Goal: Transaction & Acquisition: Purchase product/service

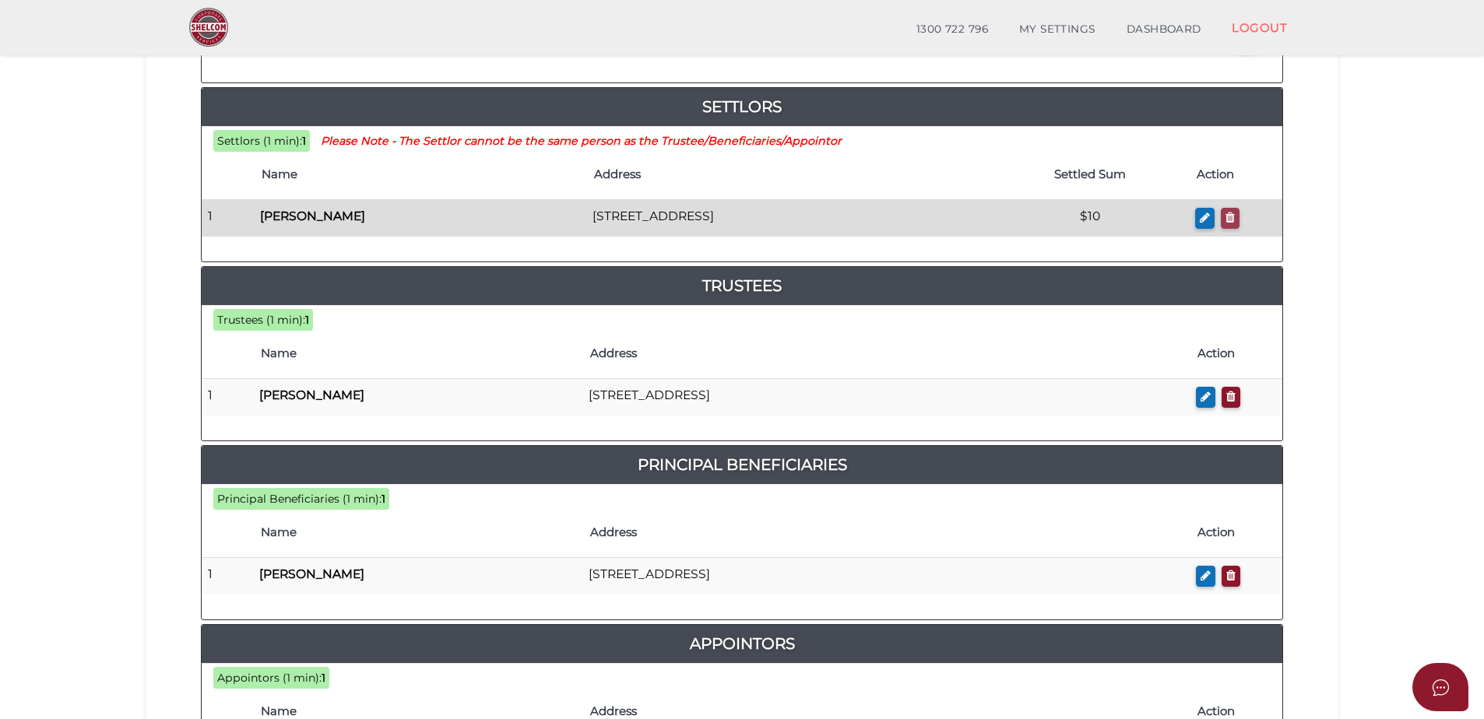
scroll to position [311, 0]
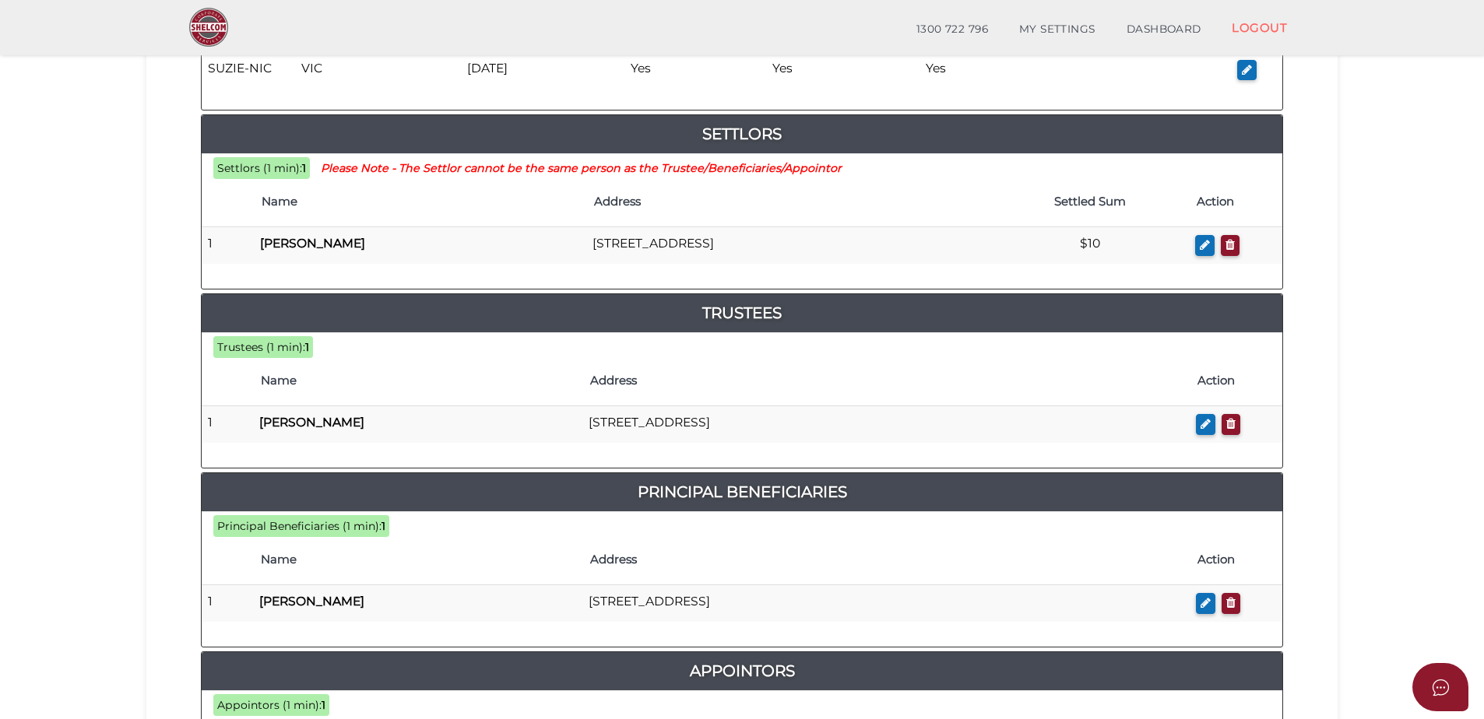
drag, startPoint x: 920, startPoint y: 601, endPoint x: 761, endPoint y: 759, distance: 224.6
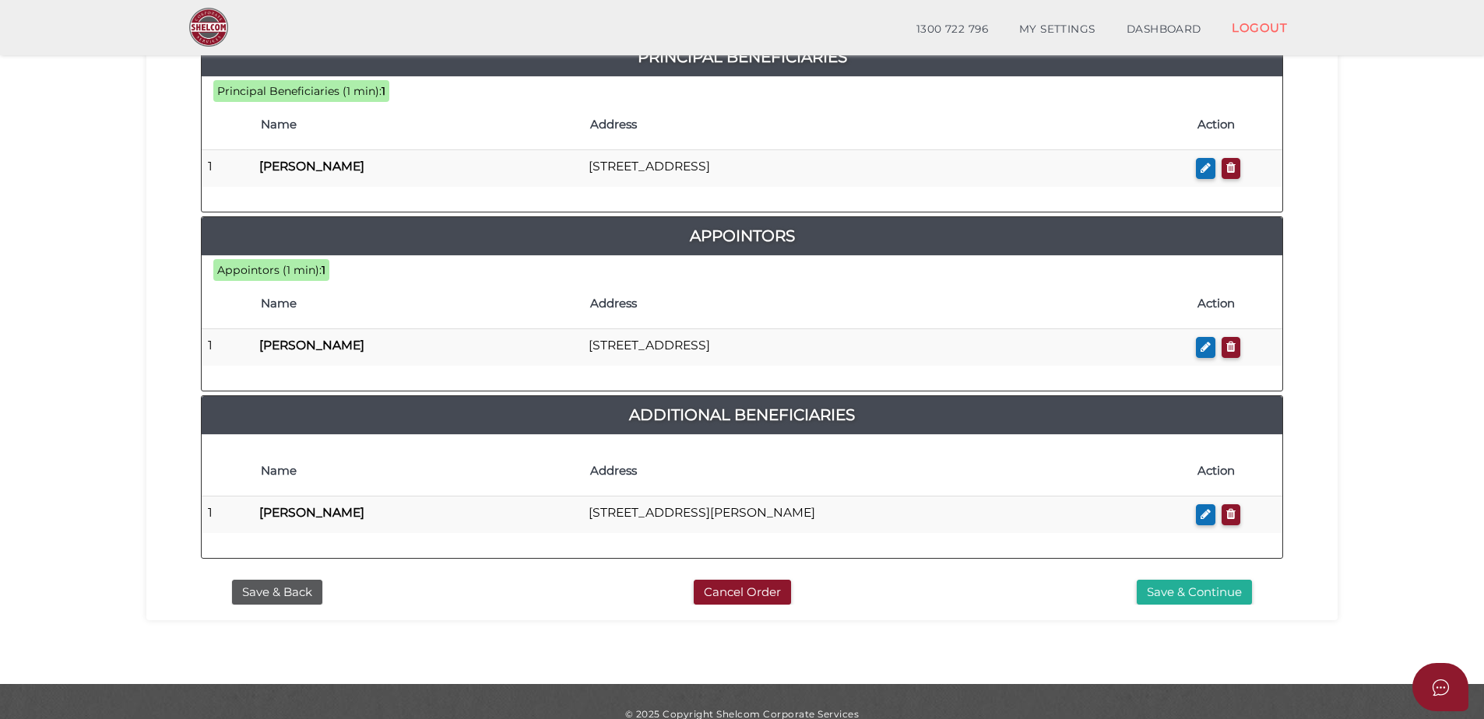
scroll to position [771, 0]
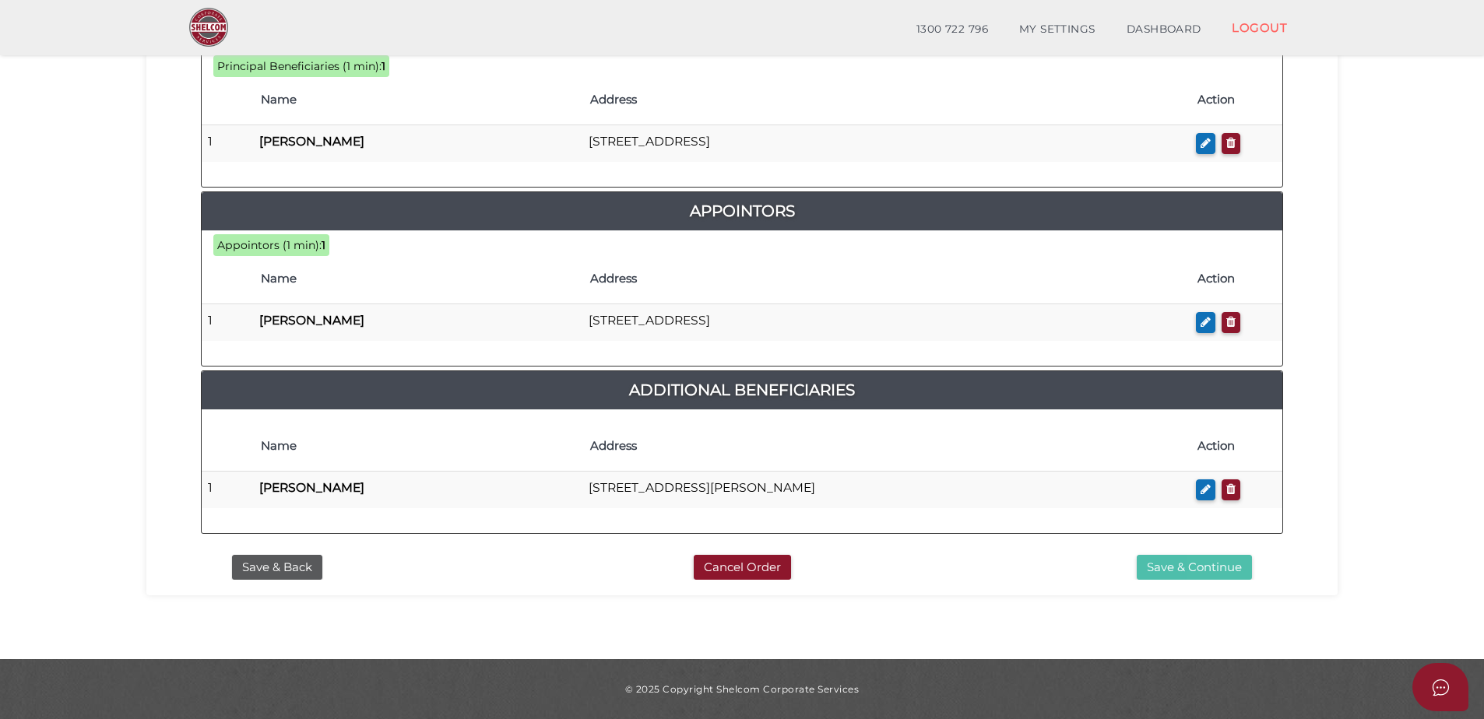
click at [1207, 570] on button "Save & Continue" at bounding box center [1194, 568] width 115 height 26
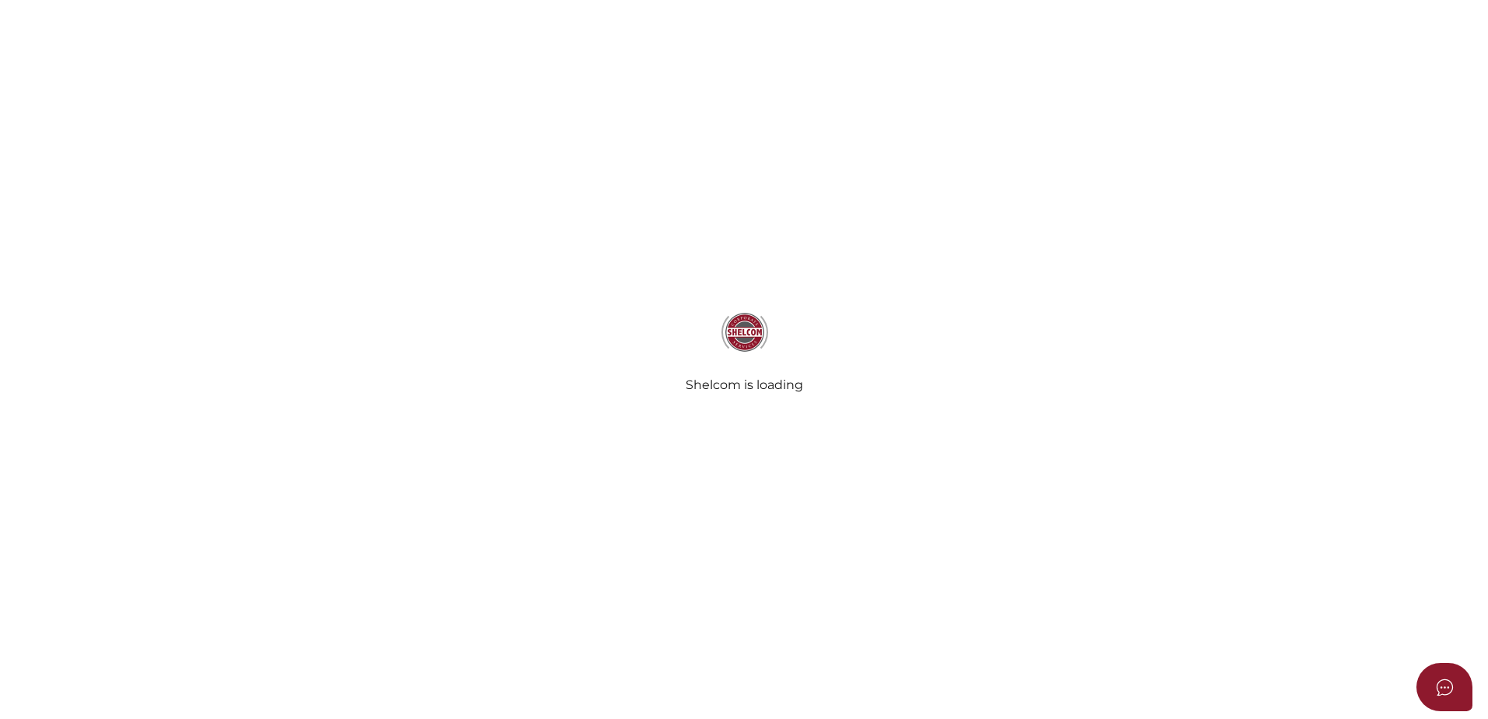
select select "Comb Binding"
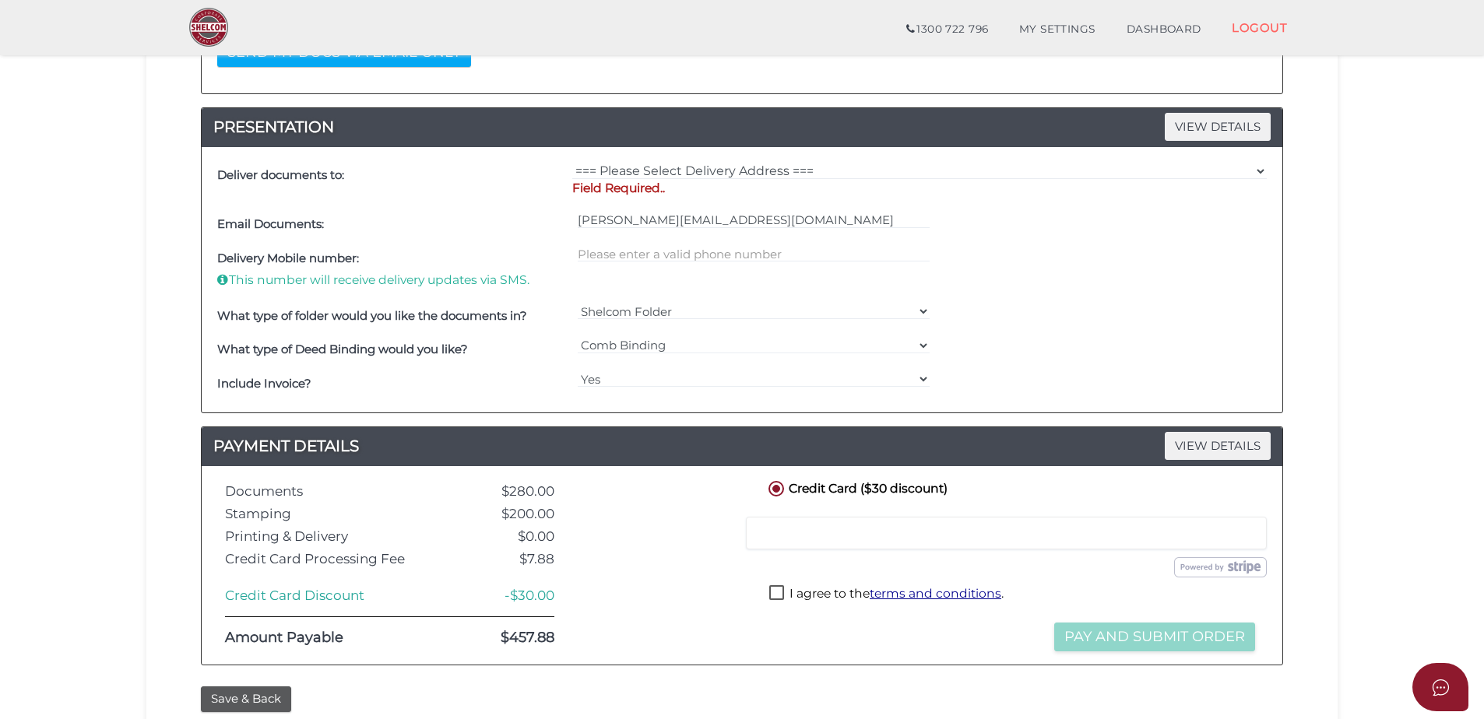
scroll to position [389, 0]
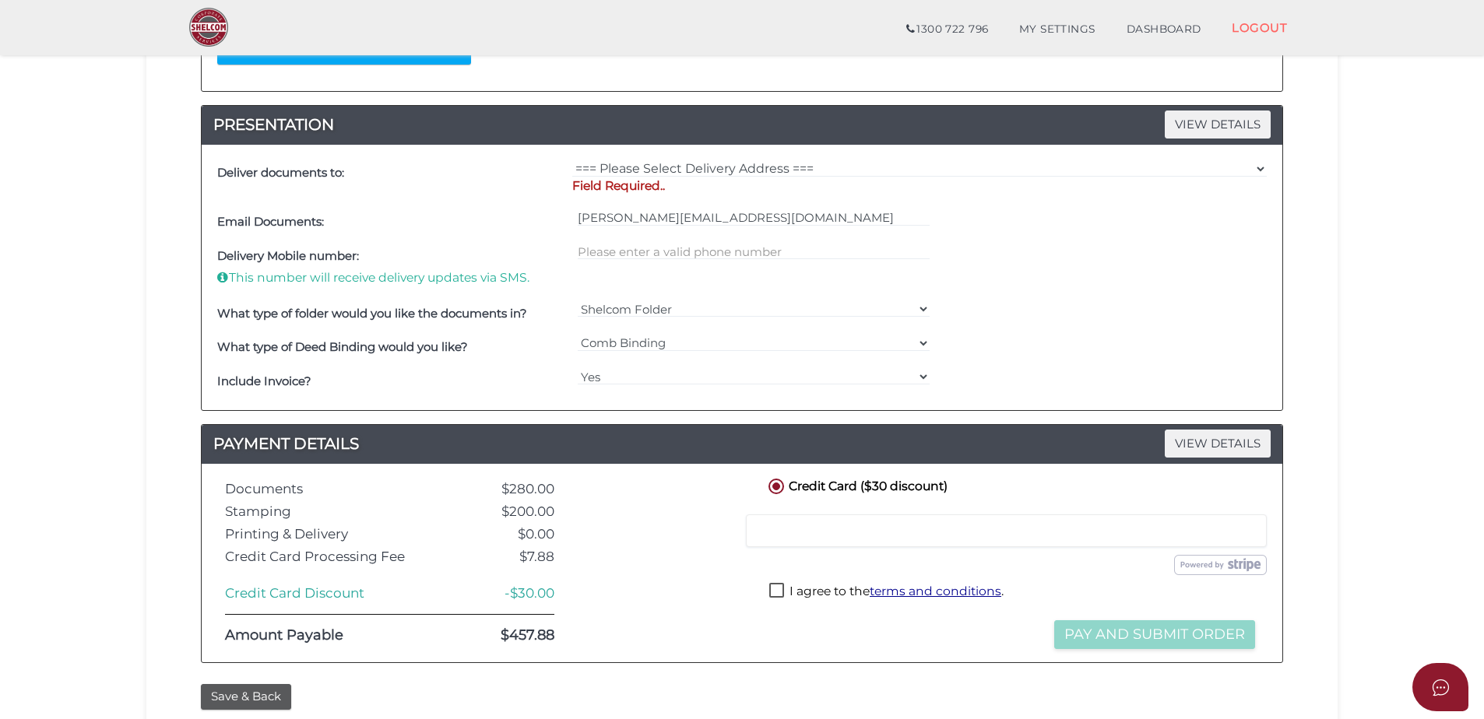
click at [774, 589] on label "I agree to the terms and conditions ." at bounding box center [886, 592] width 234 height 19
checkbox input "true"
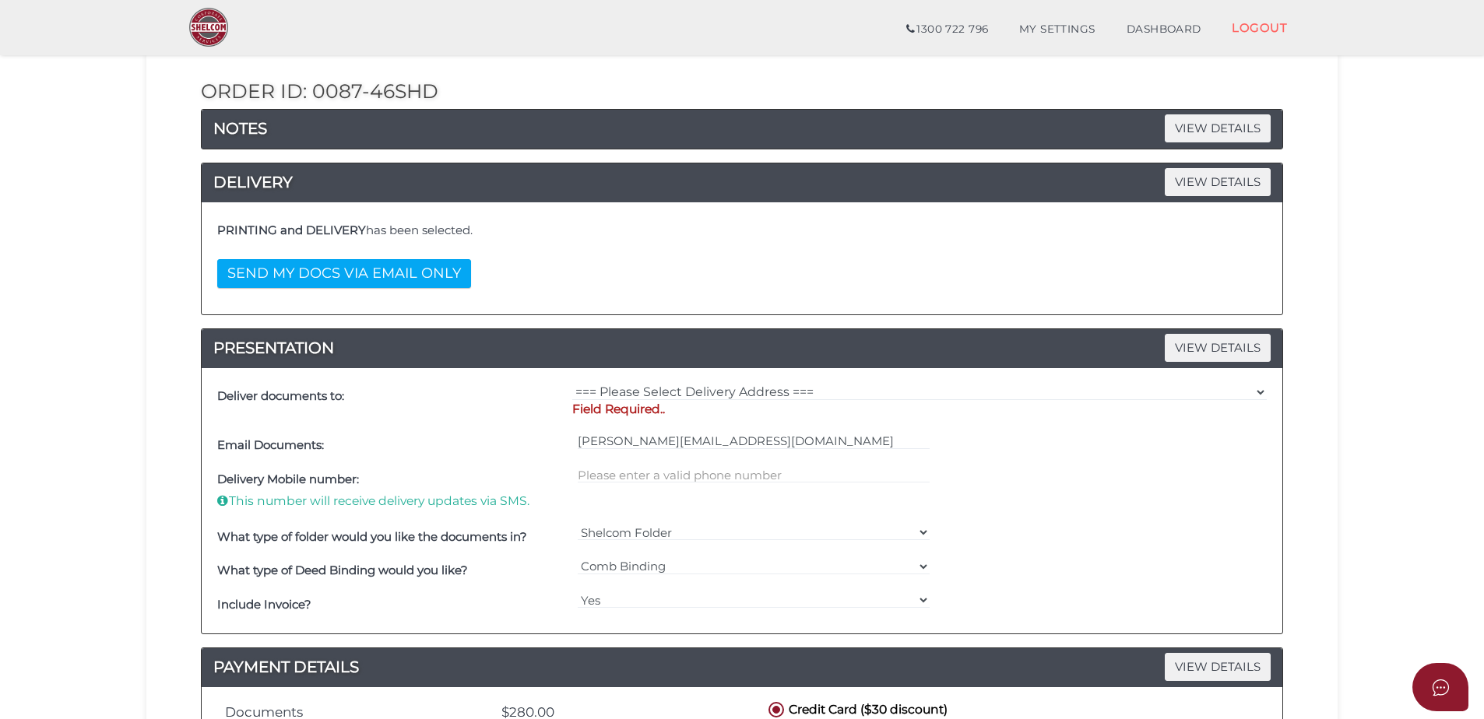
scroll to position [156, 0]
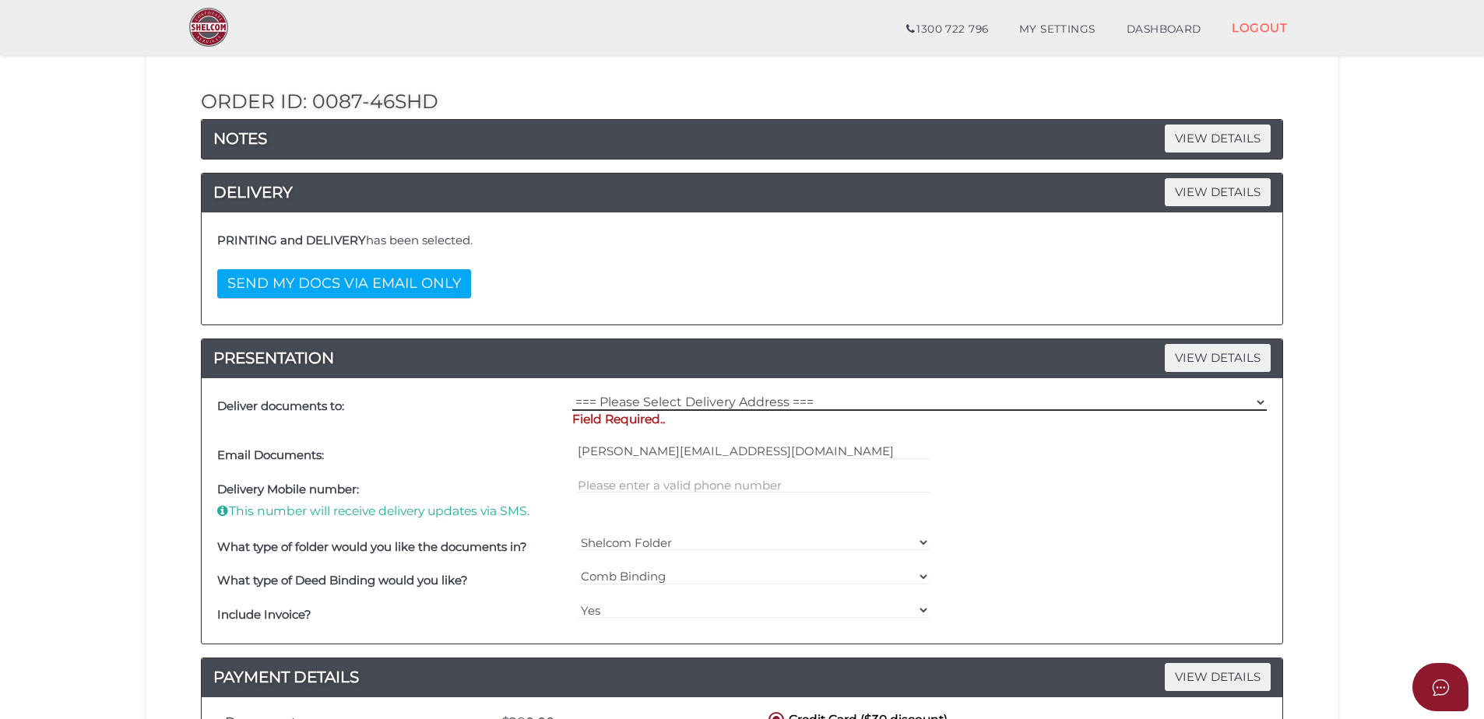
click at [784, 399] on select "=== Please Select Delivery Address === (User Address - Mervyn Leifer) 3/118 Rai…" at bounding box center [919, 402] width 694 height 17
select select "0"
click at [572, 394] on select "=== Please Select Delivery Address === (User Address - Mervyn Leifer) 3/118 Rai…" at bounding box center [919, 402] width 694 height 17
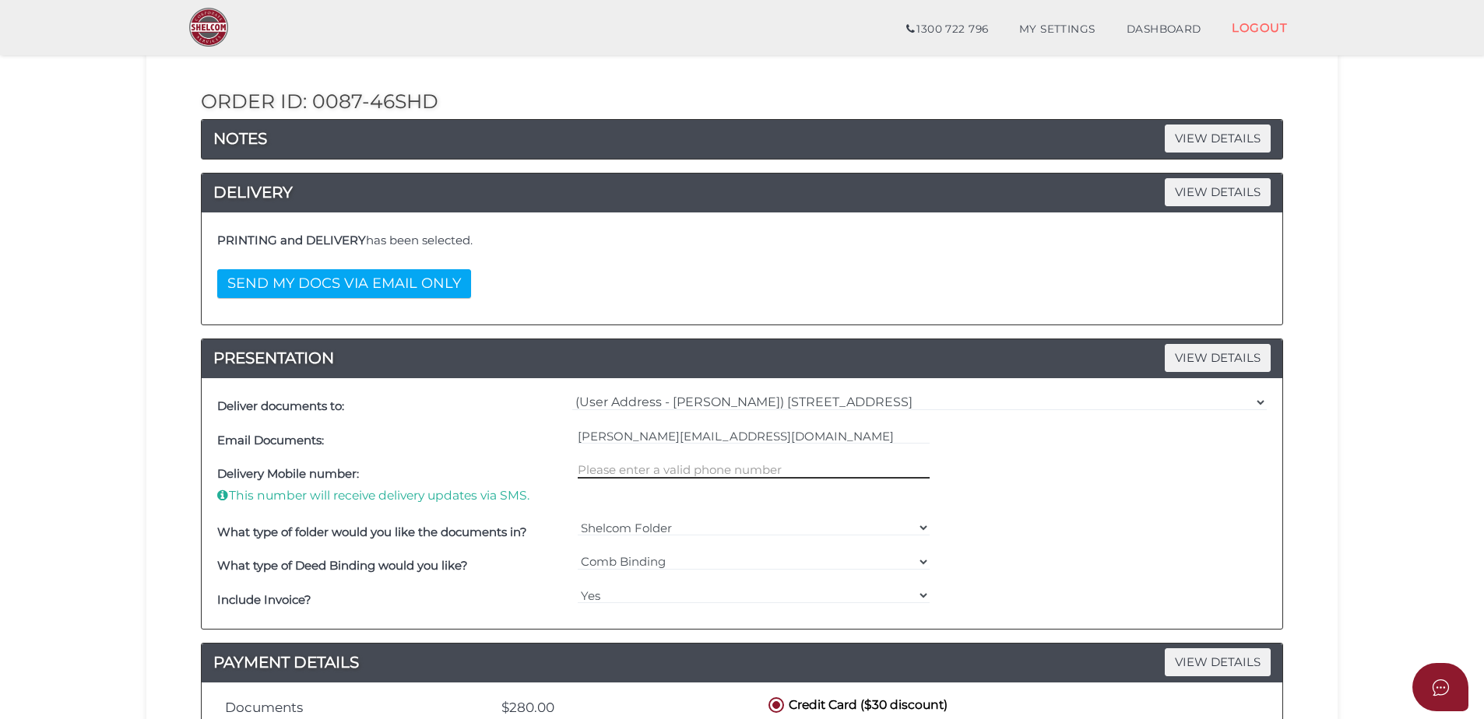
click at [715, 475] on input "text" at bounding box center [754, 470] width 353 height 17
type input "0402909445"
click at [1080, 497] on div "Delivery Mobile number: This number will receive delivery updates via SMS. 0402…" at bounding box center [741, 487] width 1057 height 58
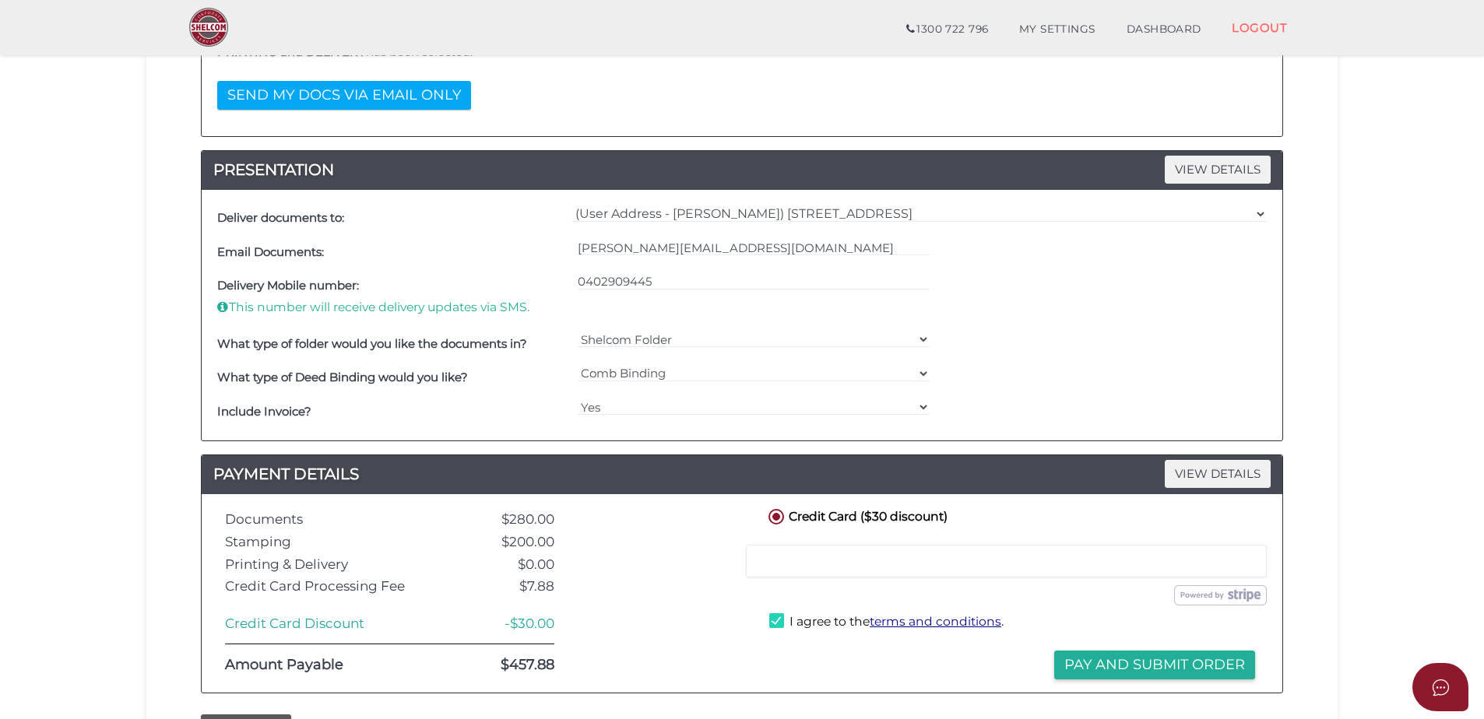
scroll to position [389, 0]
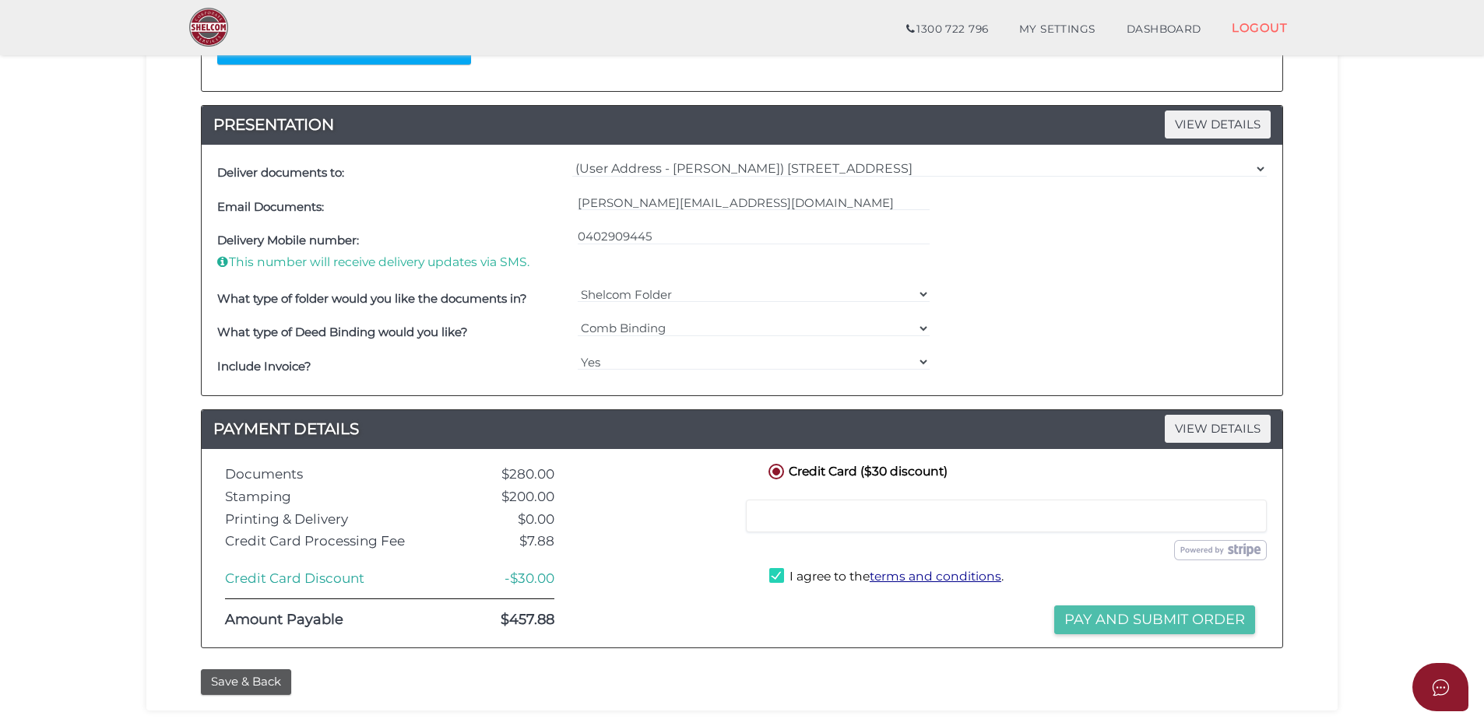
click at [1140, 627] on button "Pay and Submit Order" at bounding box center [1154, 620] width 201 height 29
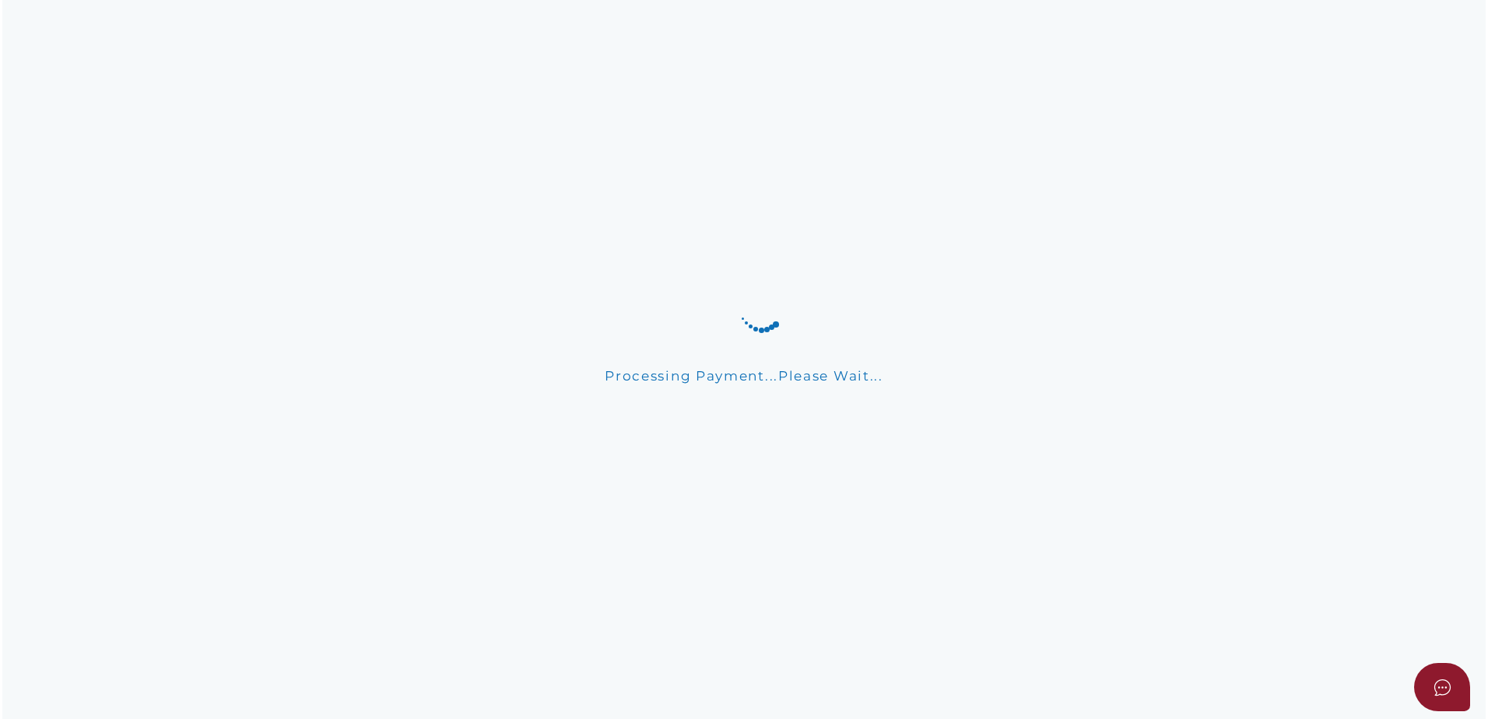
scroll to position [0, 0]
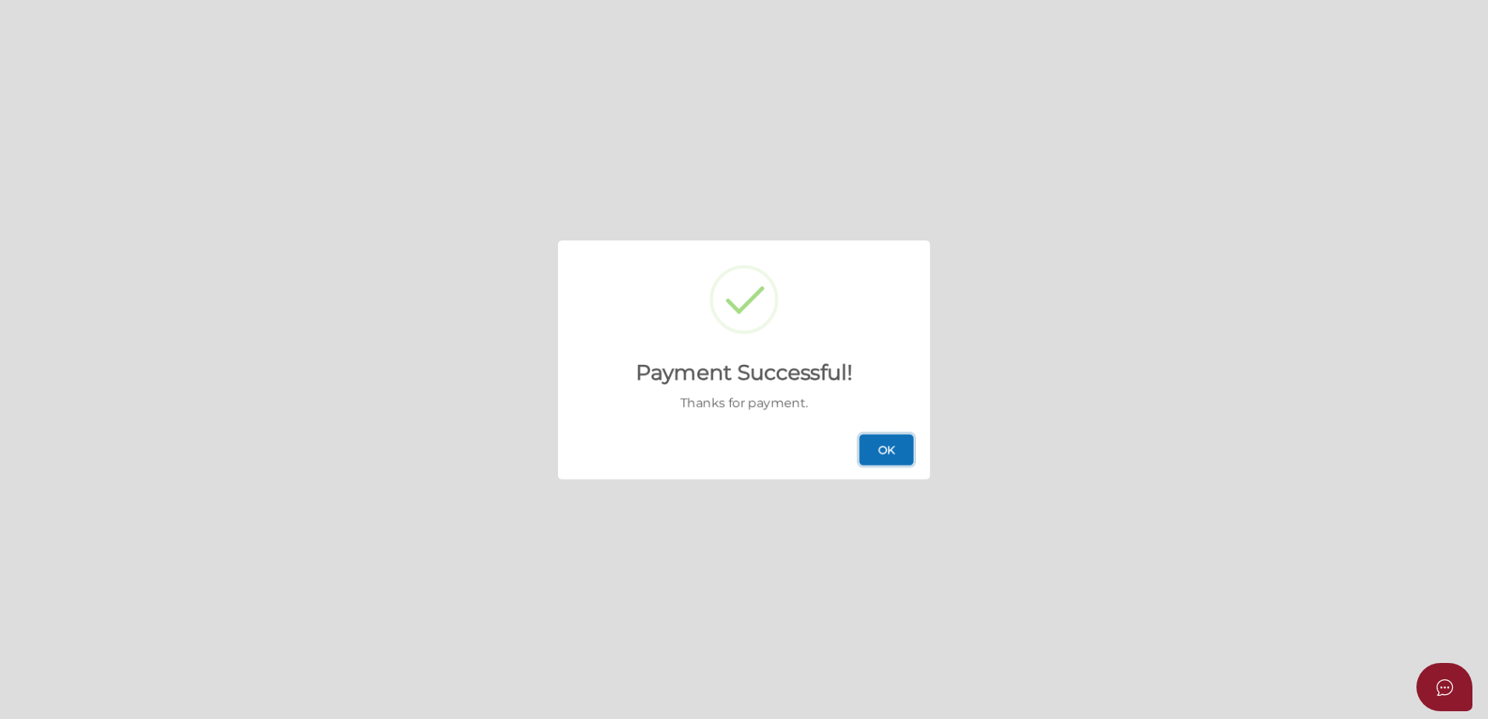
click at [872, 452] on button "OK" at bounding box center [886, 449] width 54 height 31
